Goal: Task Accomplishment & Management: Complete application form

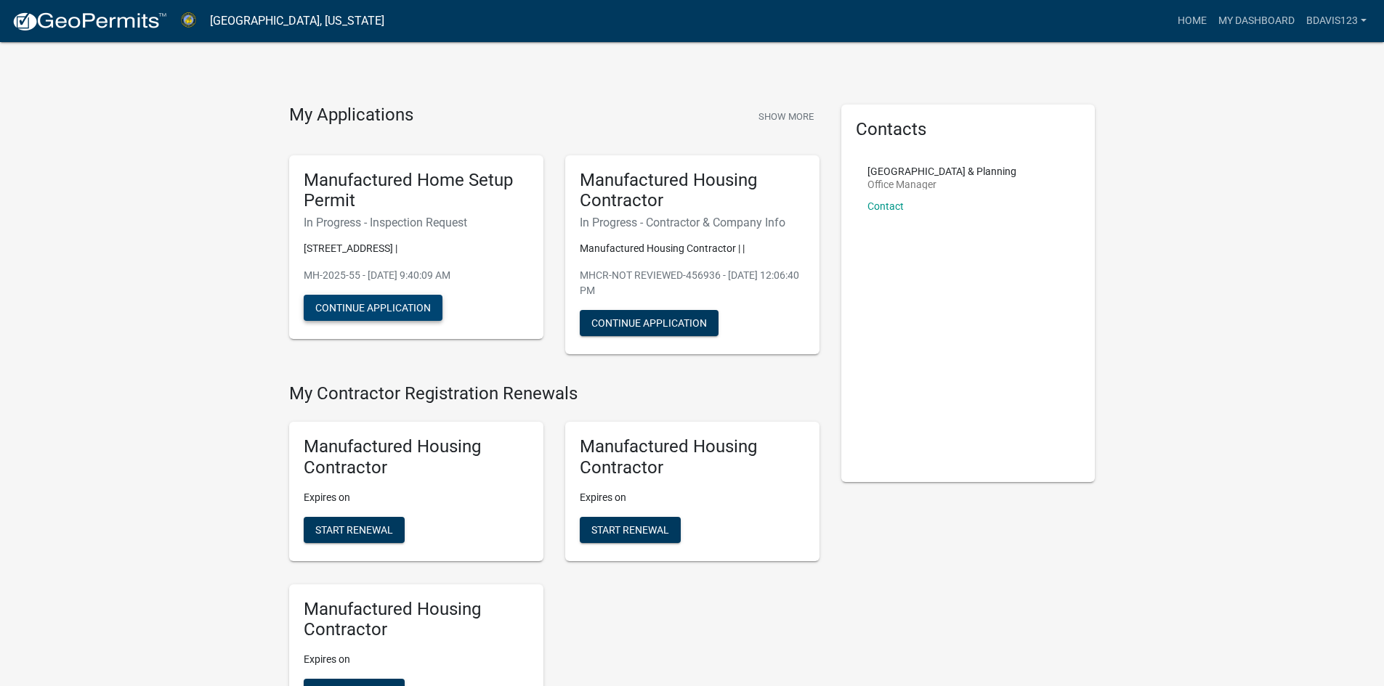
click at [407, 301] on button "Continue Application" at bounding box center [373, 308] width 139 height 26
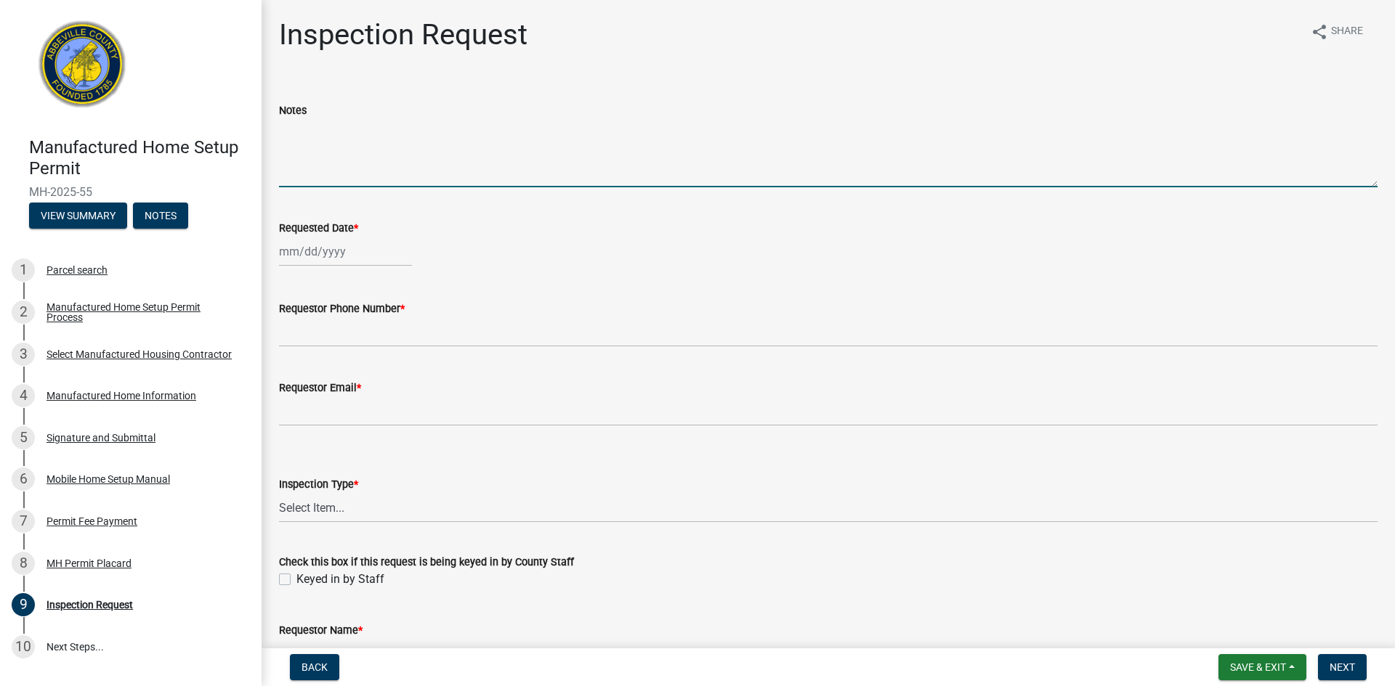
click at [295, 185] on textarea "Notes" at bounding box center [828, 153] width 1098 height 68
type textarea "Lock Box 1161"
click at [287, 257] on div at bounding box center [345, 252] width 133 height 30
select select "9"
select select "2025"
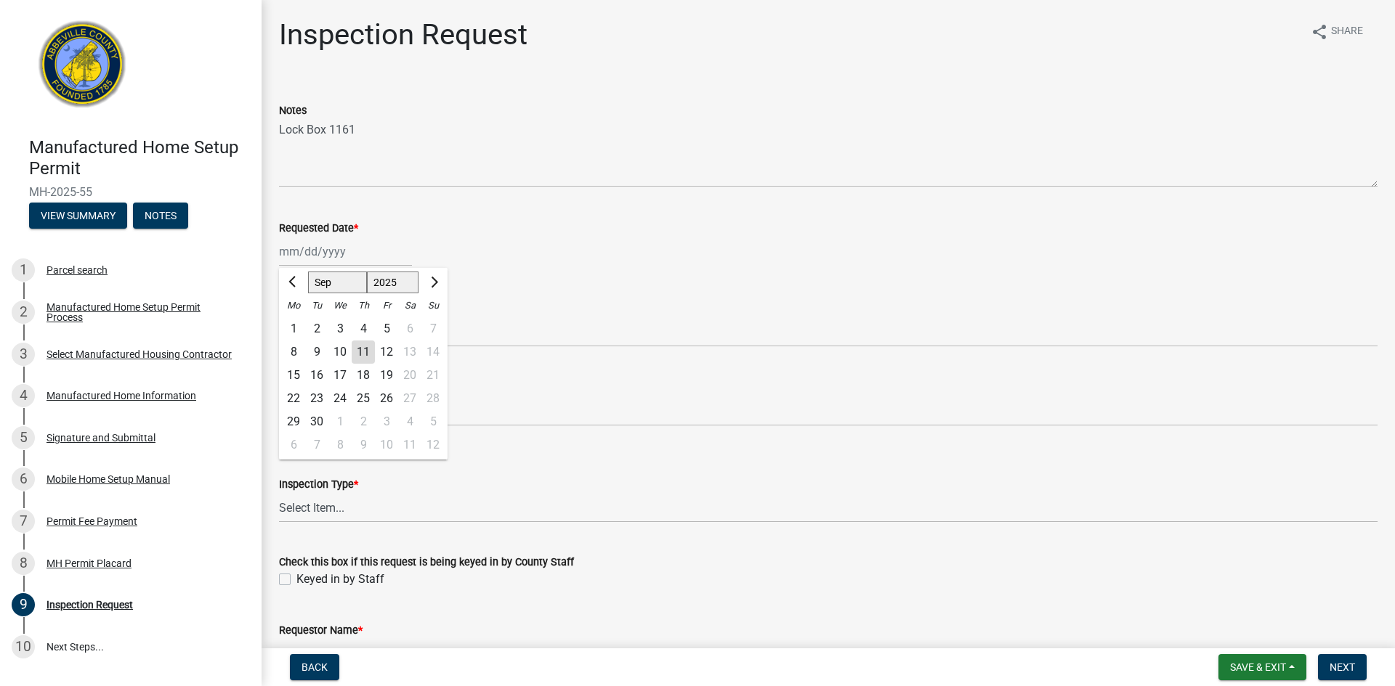
click at [391, 353] on div "12" at bounding box center [386, 352] width 23 height 23
type input "[DATE]"
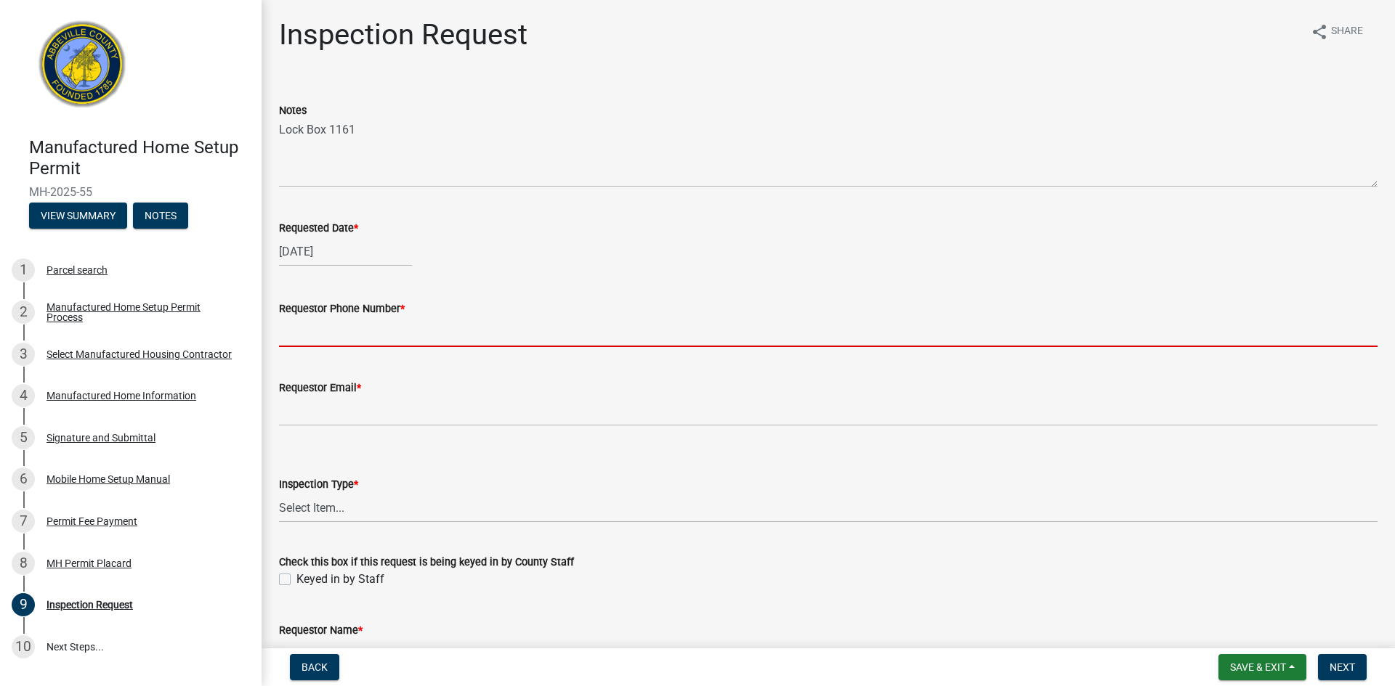
click at [336, 339] on input "Requestor Phone Number *" at bounding box center [828, 332] width 1098 height 30
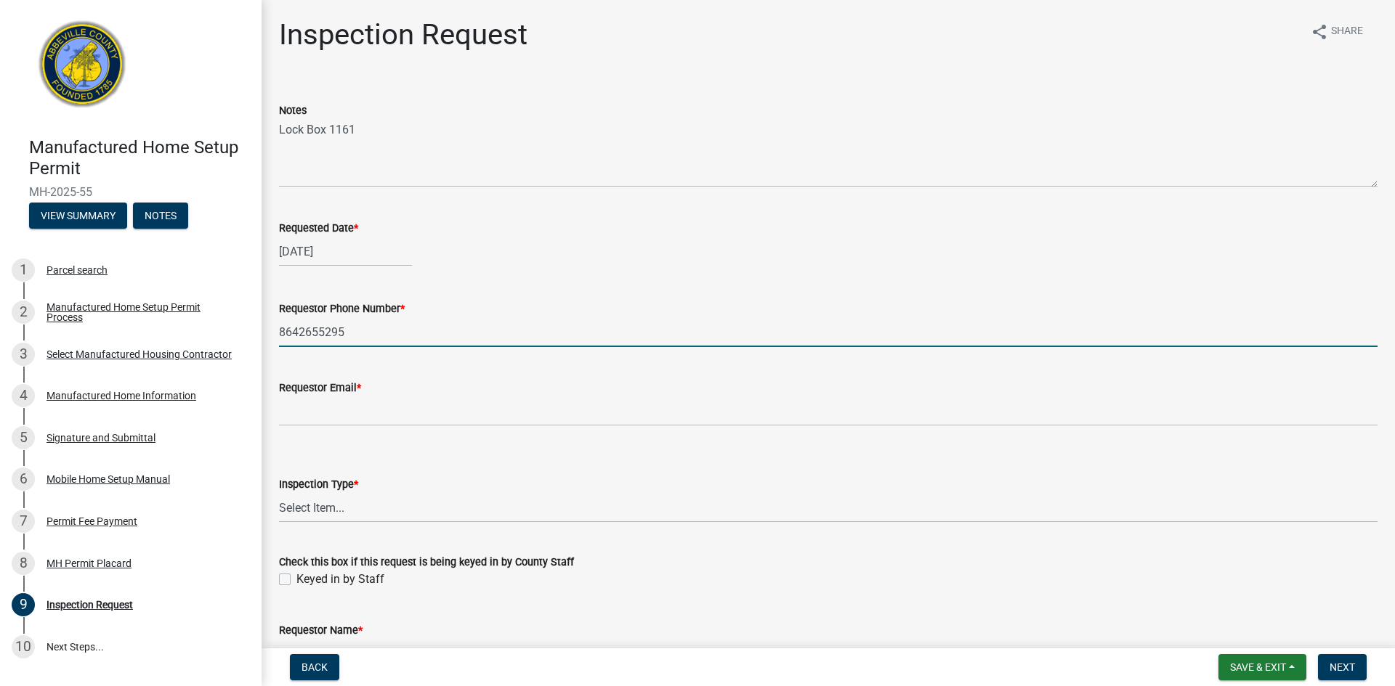
type input "8642655295"
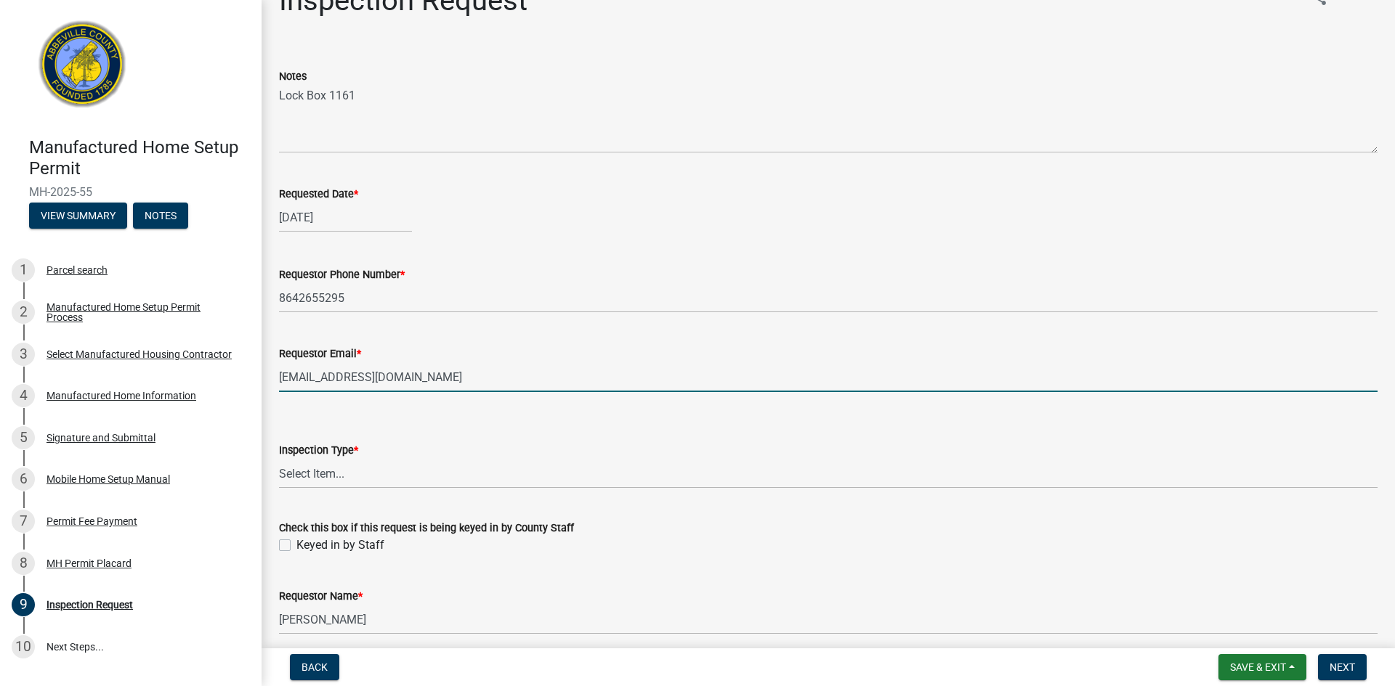
scroll to position [94, 0]
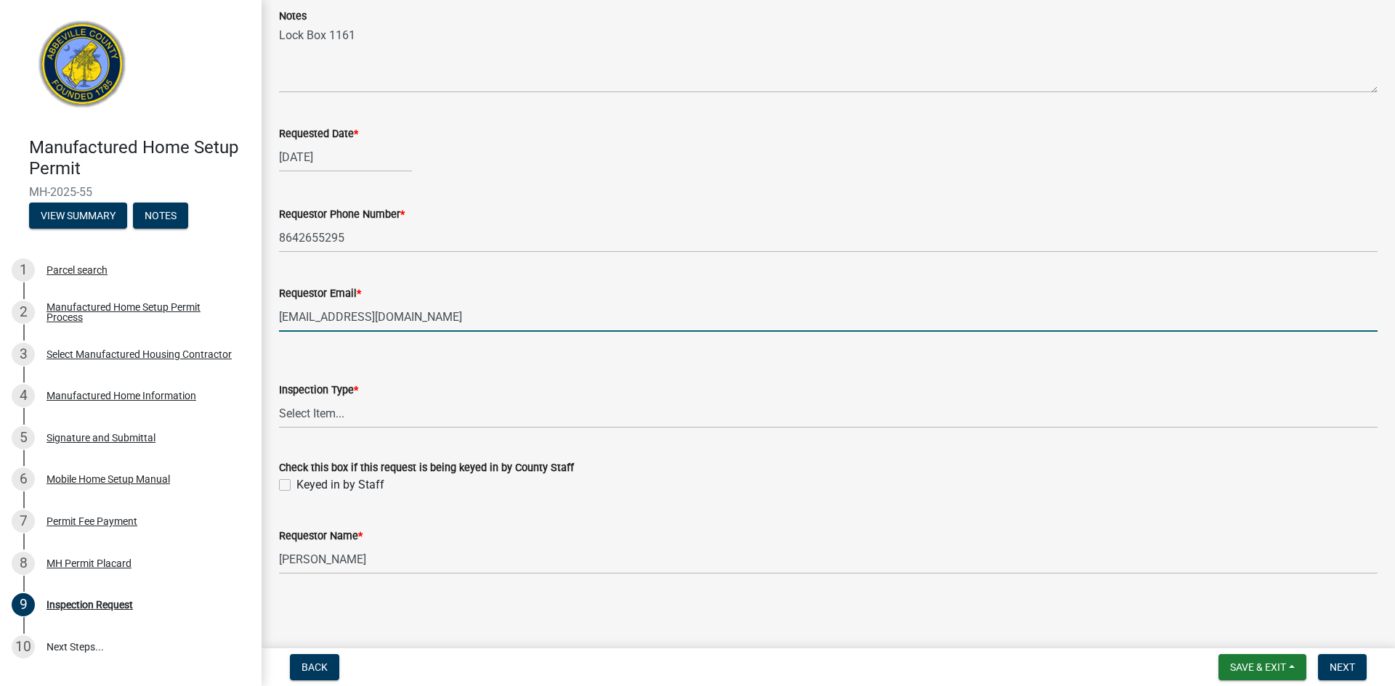
type input "[EMAIL_ADDRESS][DOMAIN_NAME]"
click at [368, 416] on select "Select Item... Inspection 1: Piers, tie-downs, electric, and plumbing Inspectio…" at bounding box center [828, 414] width 1098 height 30
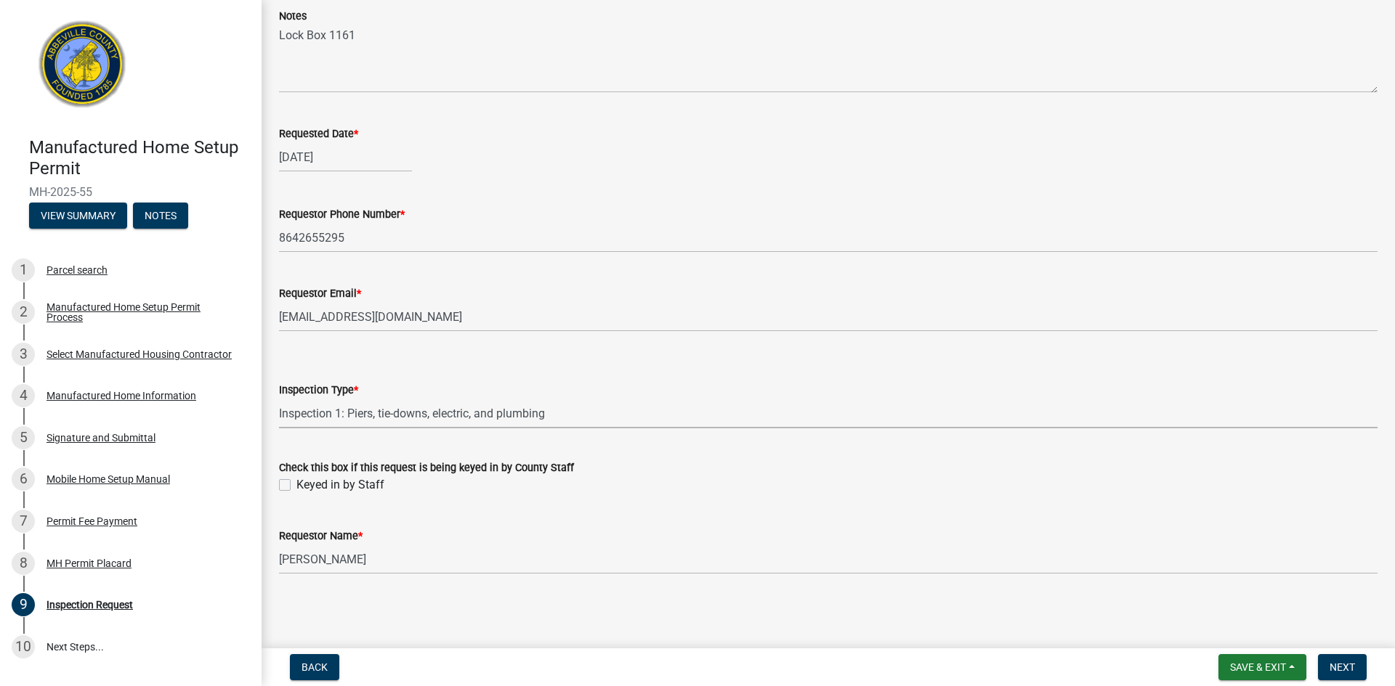
click at [279, 399] on select "Select Item... Inspection 1: Piers, tie-downs, electric, and plumbing Inspectio…" at bounding box center [828, 414] width 1098 height 30
select select "3cbf7a18-e44b-4eec-a547-04bd26fc95cb"
click at [1335, 660] on button "Next" at bounding box center [1342, 668] width 49 height 26
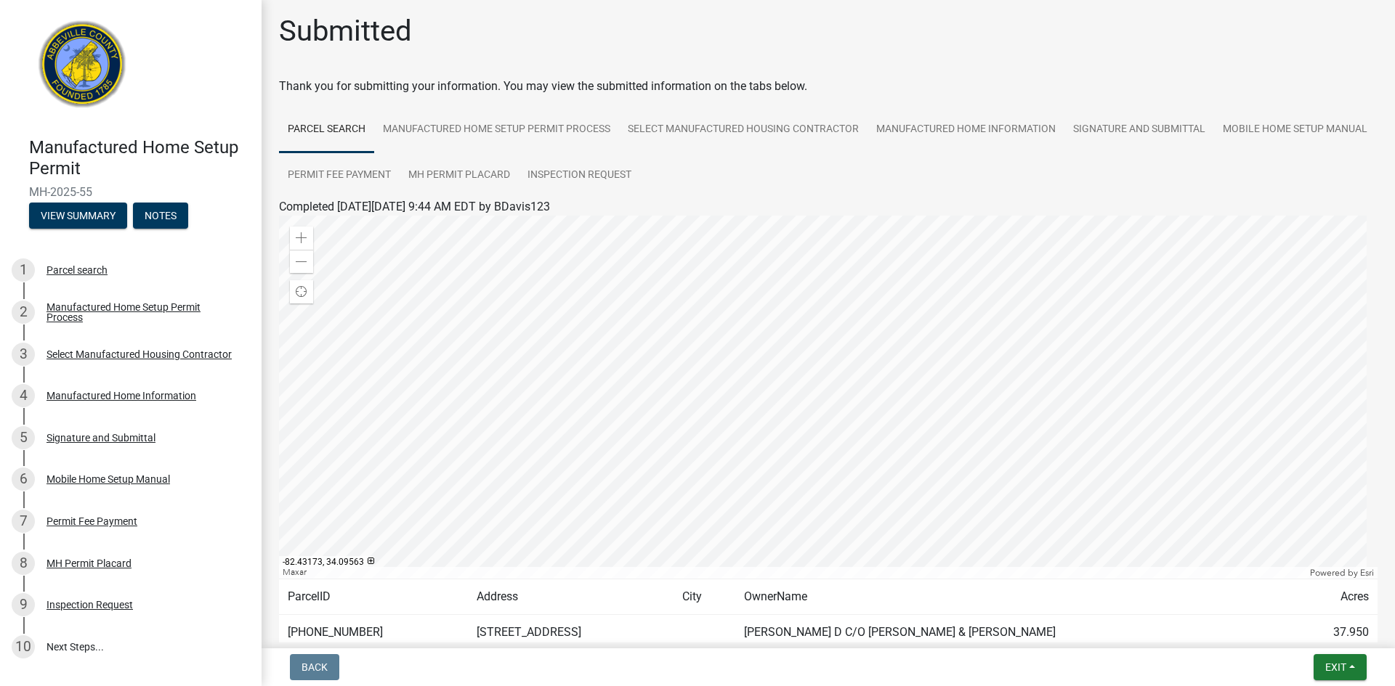
scroll to position [0, 0]
